Goal: Navigation & Orientation: Find specific page/section

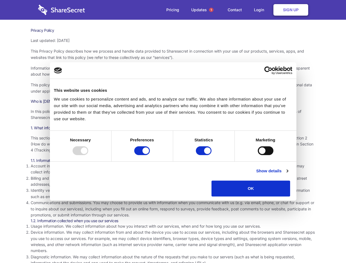
click at [88, 155] on div at bounding box center [81, 150] width 16 height 9
click at [150, 155] on input "Preferences" at bounding box center [142, 150] width 16 height 9
checkbox input "false"
click at [204, 155] on input "Statistics" at bounding box center [204, 150] width 16 height 9
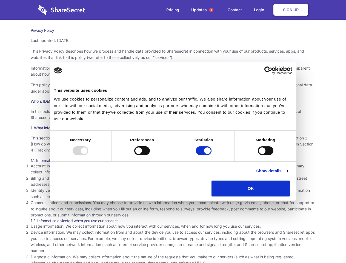
checkbox input "false"
click at [258, 155] on input "Marketing" at bounding box center [266, 150] width 16 height 9
checkbox input "true"
click at [288, 174] on link "Show details" at bounding box center [272, 171] width 32 height 7
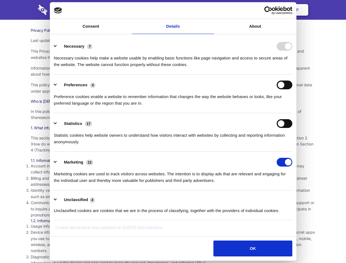
click at [292, 107] on div "Preference cookies enable a website to remember information that changes the wa…" at bounding box center [173, 97] width 238 height 17
click at [211, 10] on span "1" at bounding box center [211, 10] width 4 height 4
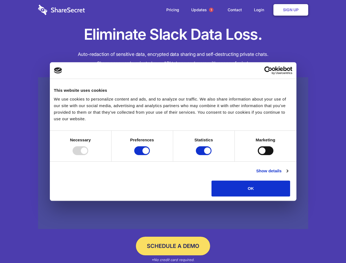
click at [88, 155] on div at bounding box center [81, 150] width 16 height 9
click at [150, 155] on input "Preferences" at bounding box center [142, 150] width 16 height 9
checkbox input "false"
click at [204, 155] on input "Statistics" at bounding box center [204, 150] width 16 height 9
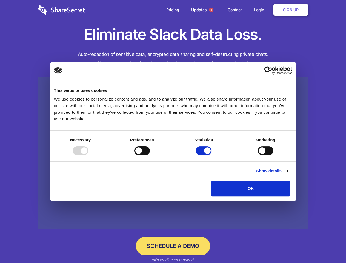
checkbox input "false"
click at [258, 155] on input "Marketing" at bounding box center [266, 150] width 16 height 9
checkbox input "true"
click at [288, 174] on link "Show details" at bounding box center [272, 171] width 32 height 7
